Goal: Complete application form: Complete application form

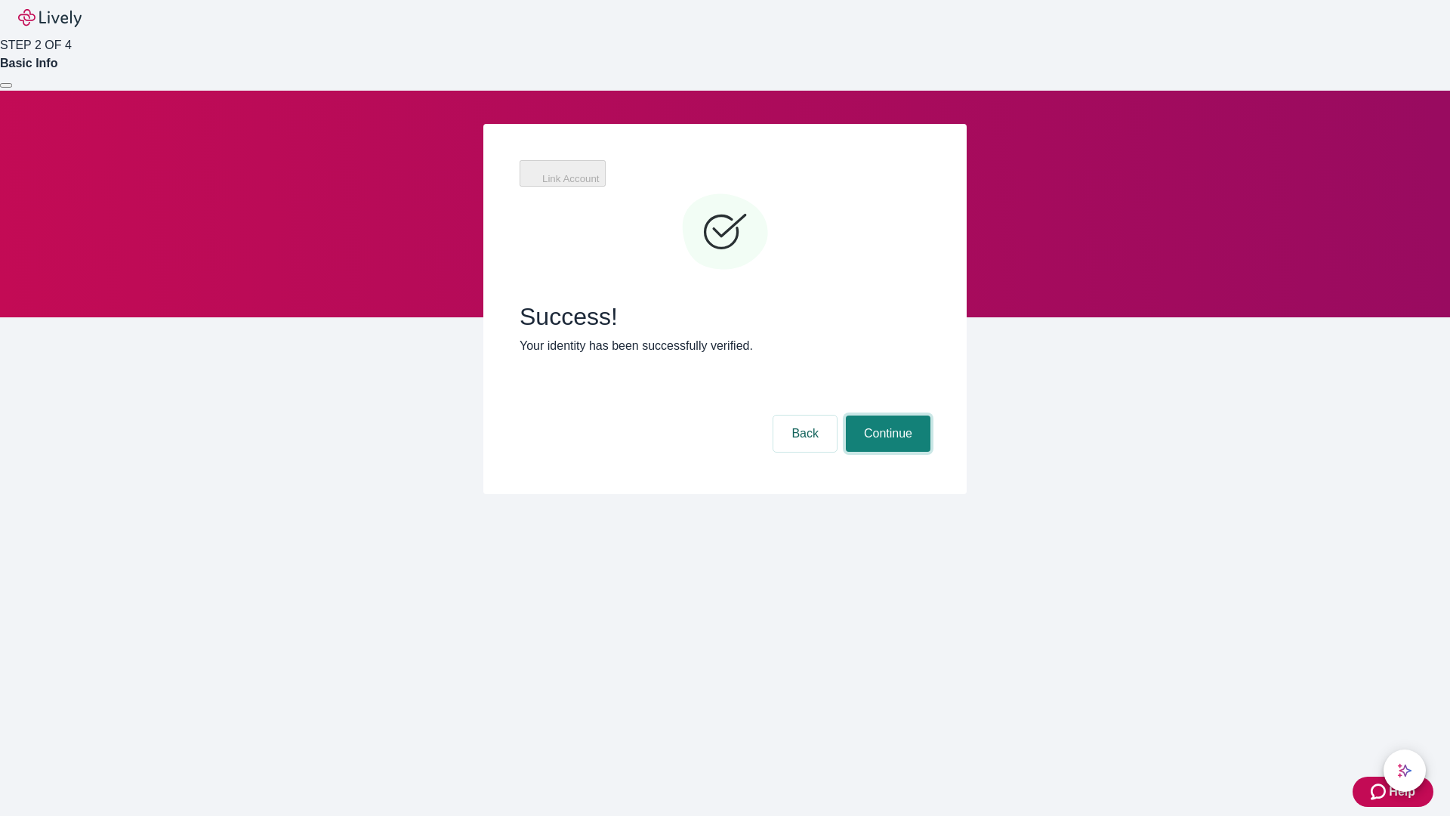
click at [886, 415] on button "Continue" at bounding box center [888, 433] width 85 height 36
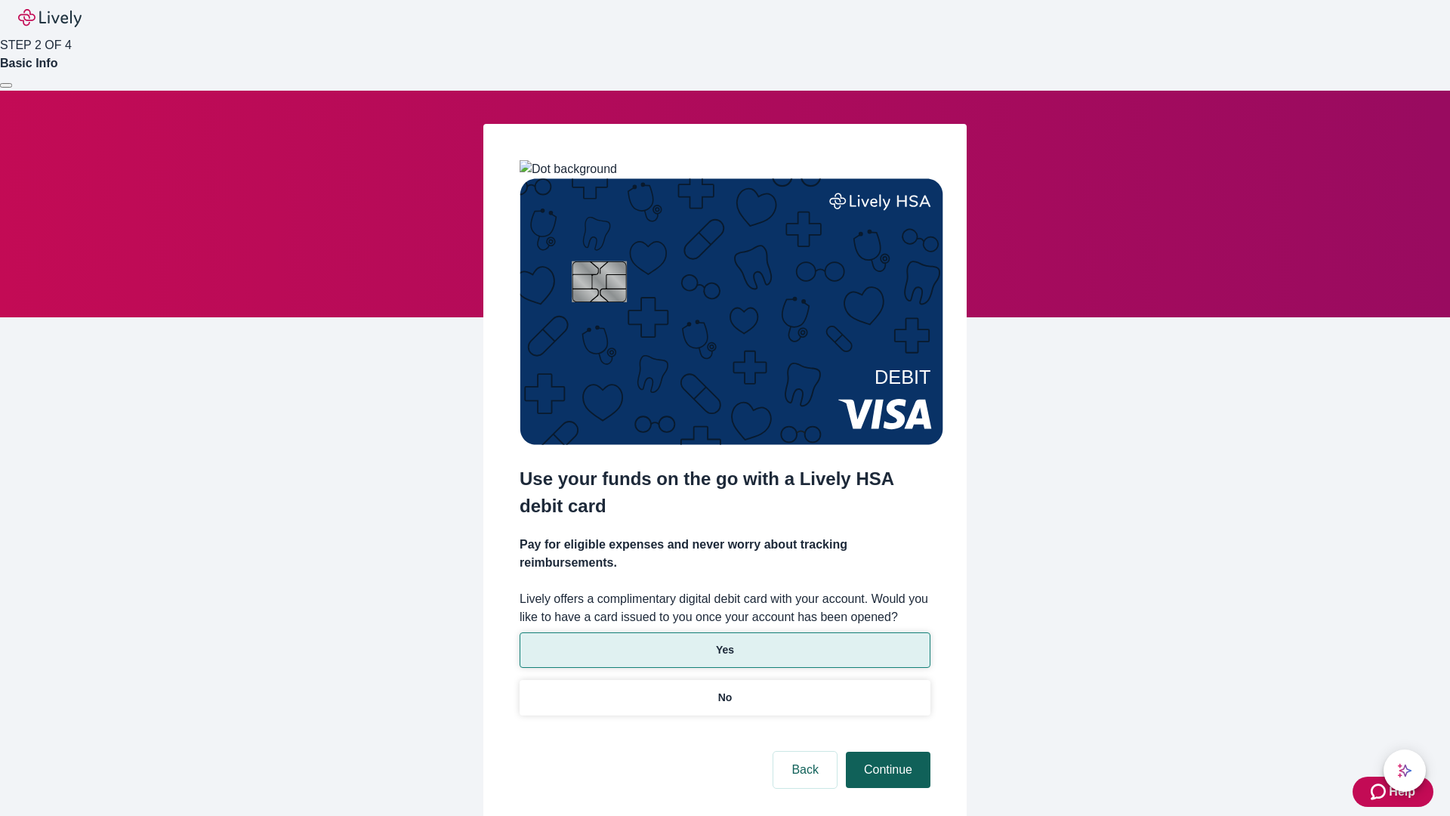
click at [724, 690] on p "No" at bounding box center [725, 698] width 14 height 16
click at [886, 752] on button "Continue" at bounding box center [888, 770] width 85 height 36
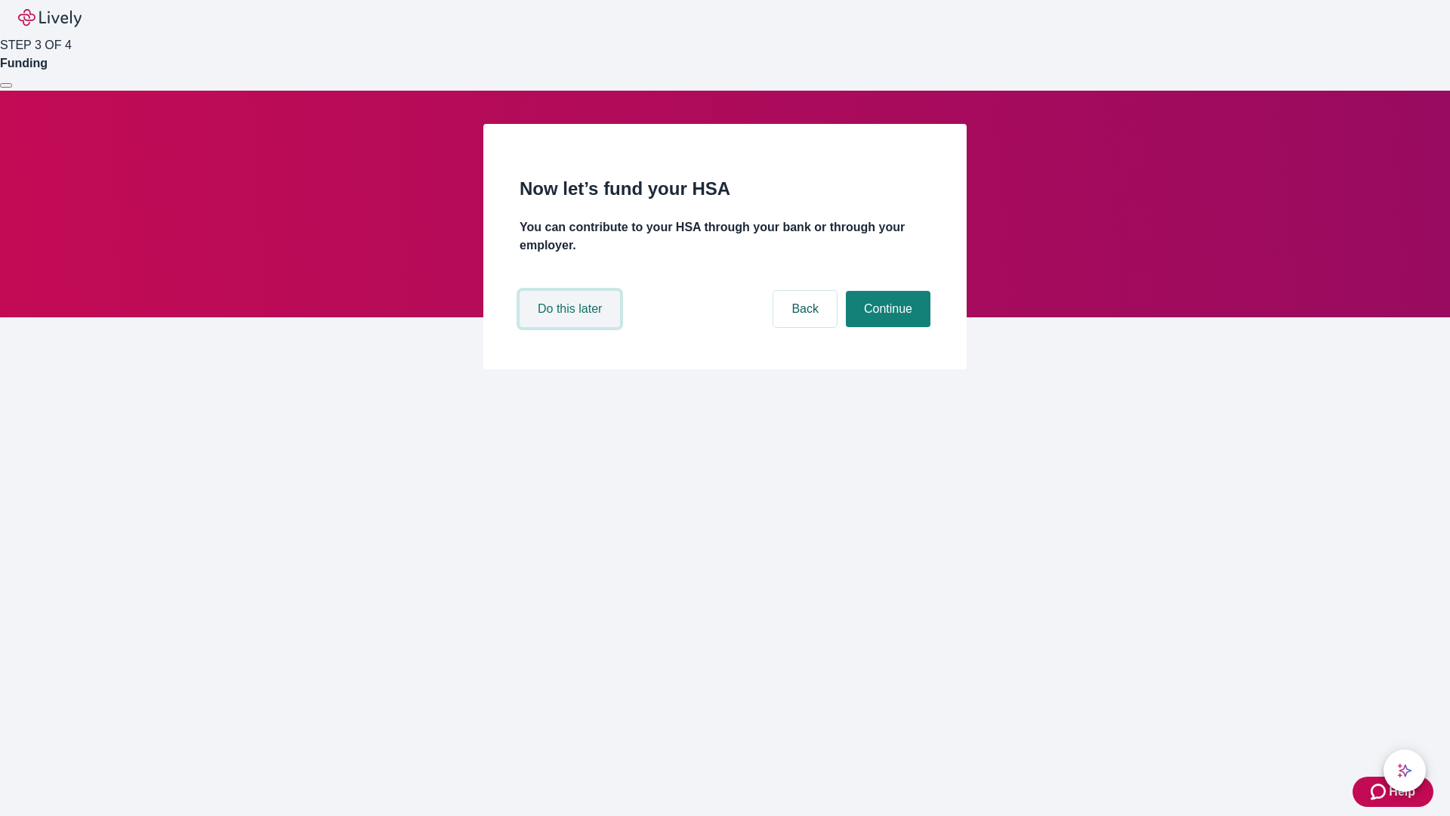
click at [572, 327] on button "Do this later" at bounding box center [570, 309] width 100 height 36
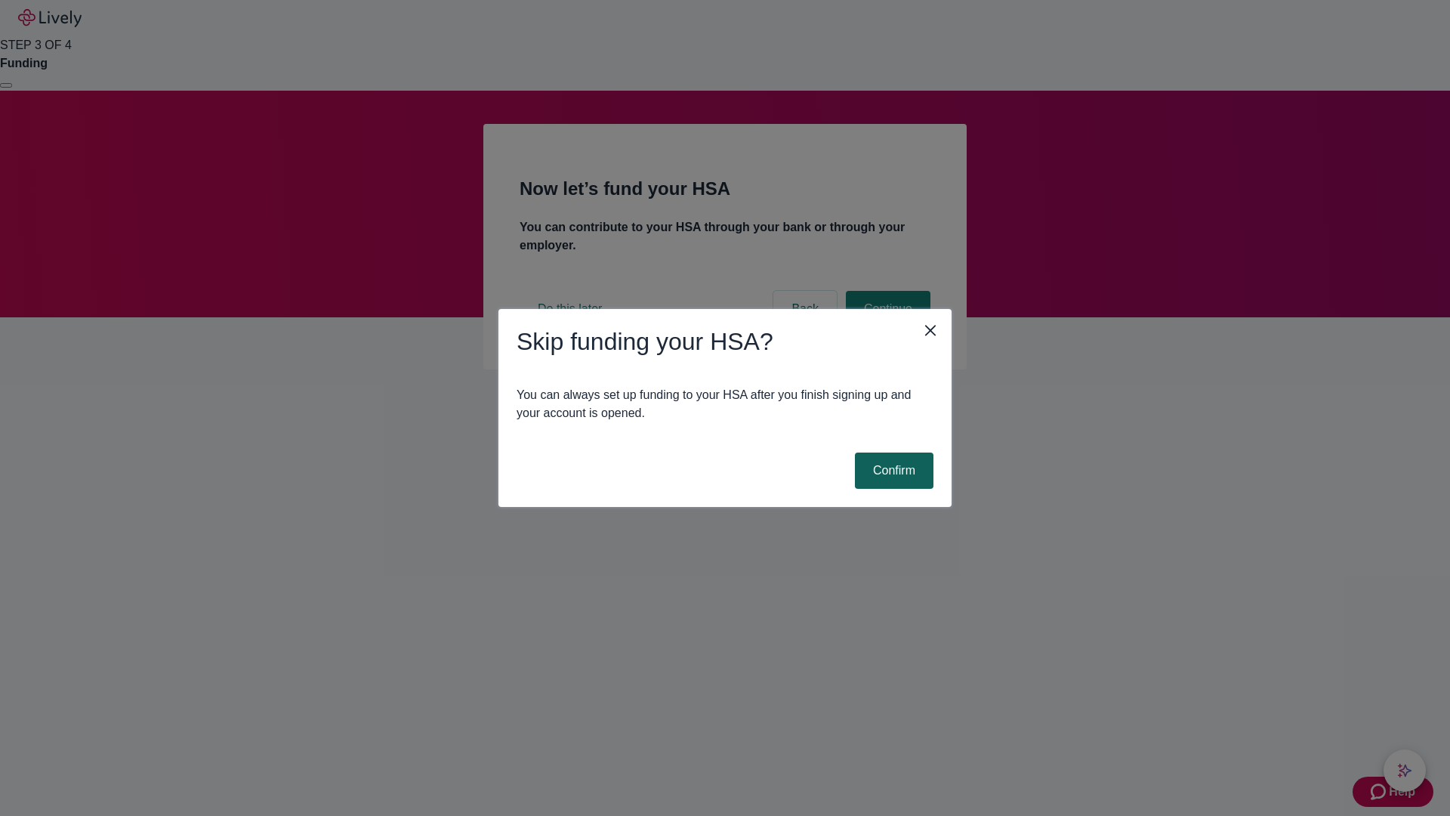
click at [892, 471] on button "Confirm" at bounding box center [894, 470] width 79 height 36
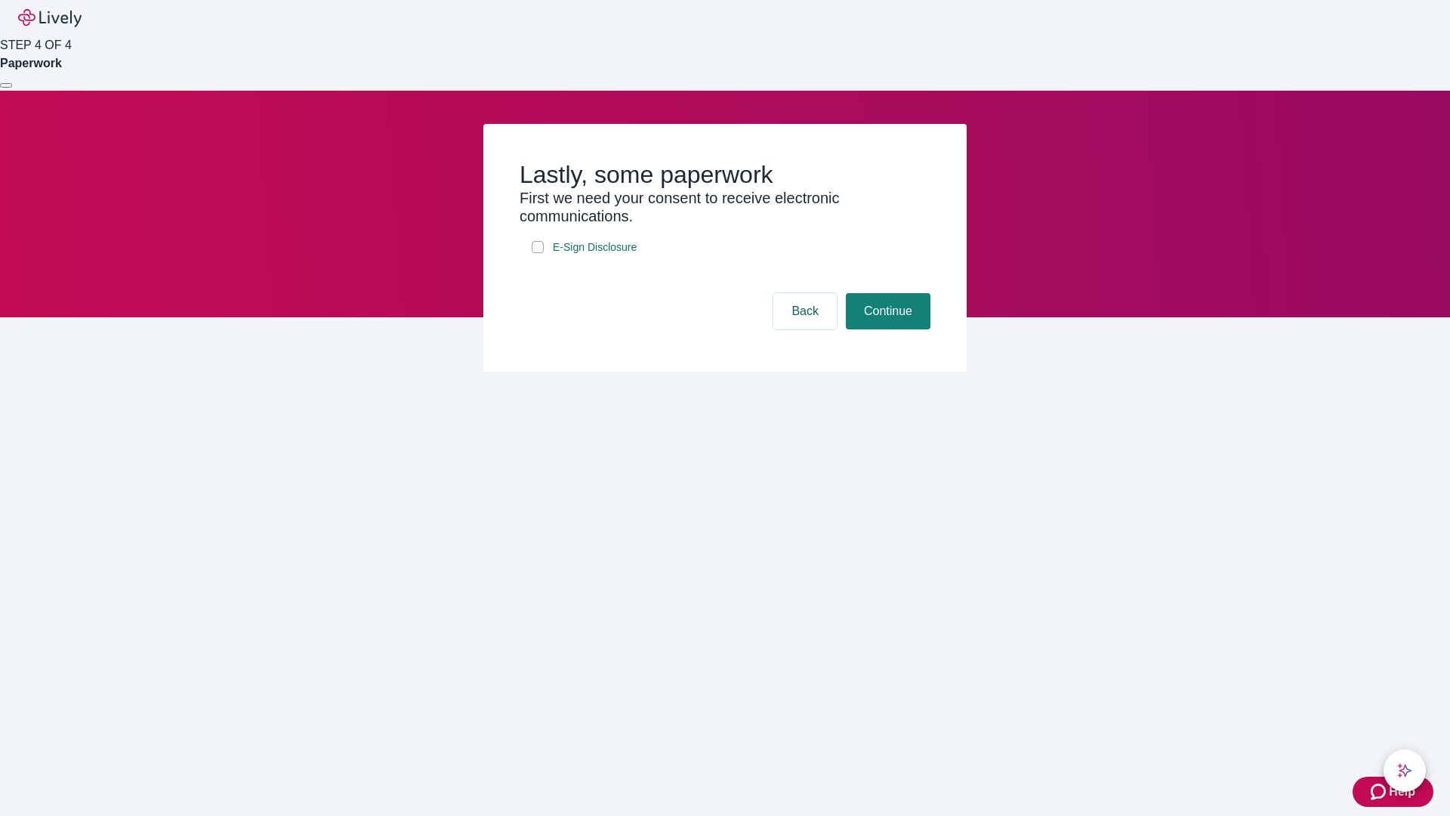
click at [538, 253] on input "E-Sign Disclosure" at bounding box center [538, 247] width 12 height 12
checkbox input "true"
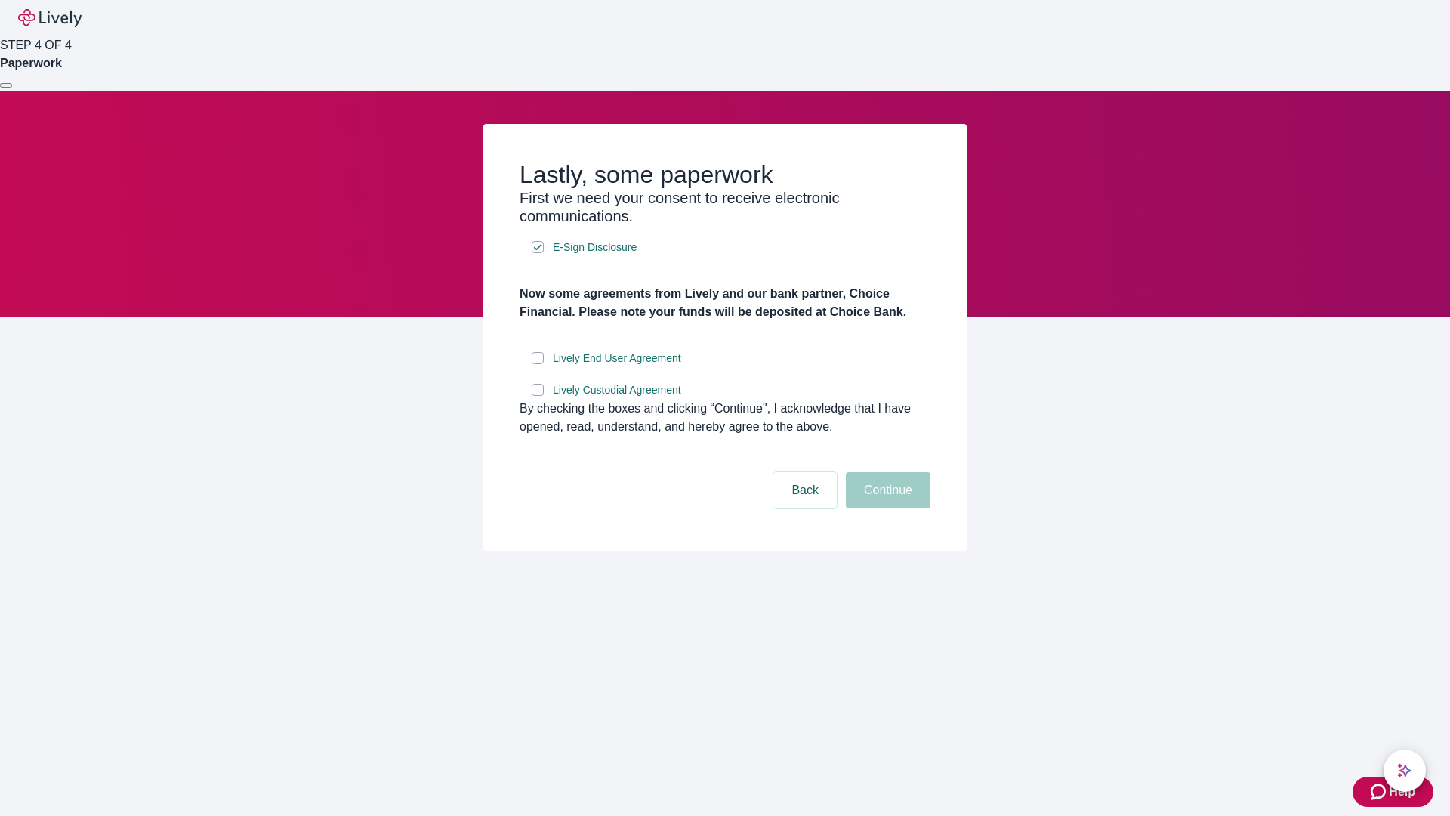
click at [538, 364] on input "Lively End User Agreement" at bounding box center [538, 358] width 12 height 12
checkbox input "true"
click at [538, 396] on input "Lively Custodial Agreement" at bounding box center [538, 390] width 12 height 12
checkbox input "true"
click at [886, 508] on button "Continue" at bounding box center [888, 490] width 85 height 36
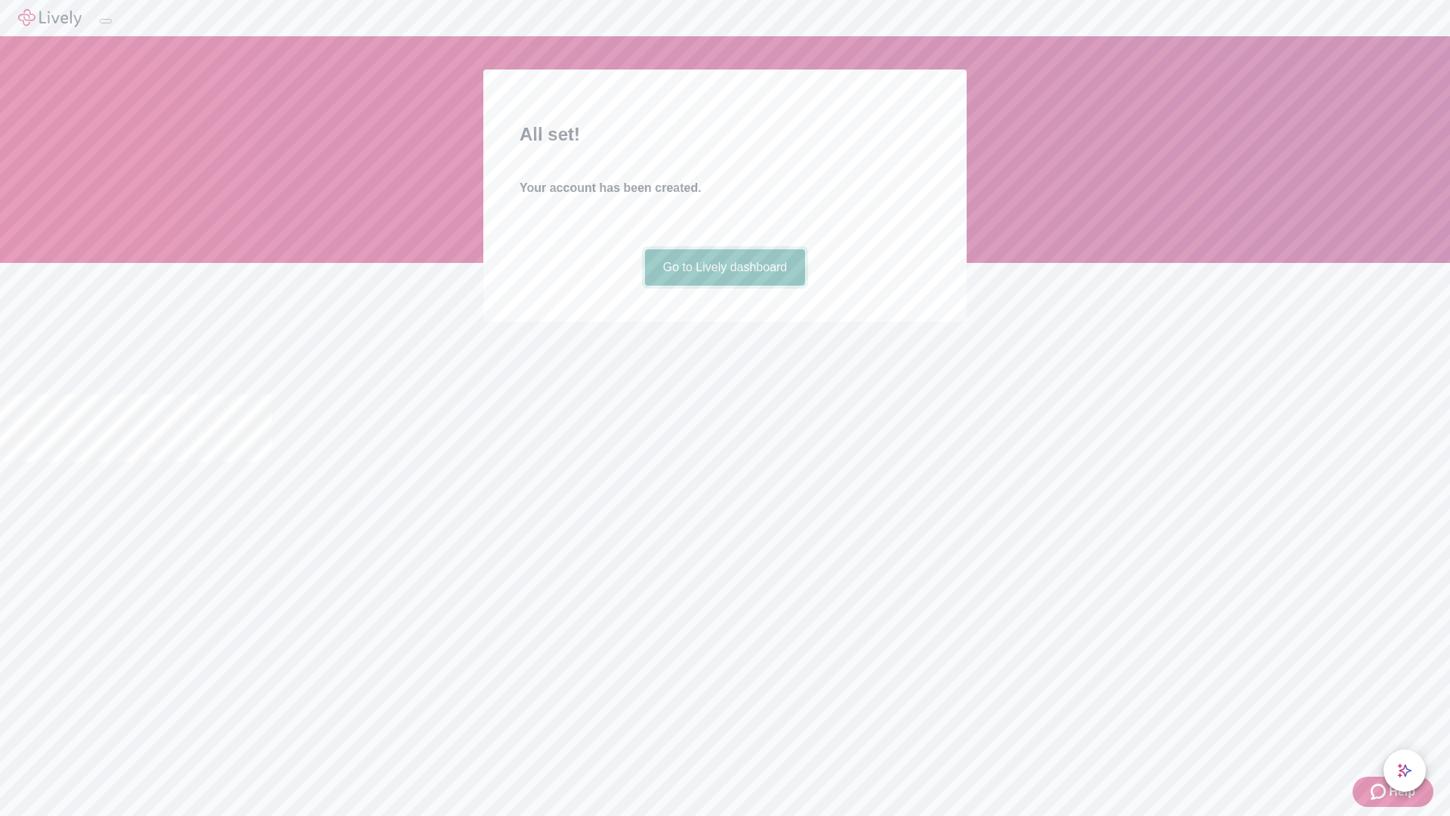
click at [724, 286] on link "Go to Lively dashboard" at bounding box center [725, 267] width 161 height 36
